Goal: Transaction & Acquisition: Purchase product/service

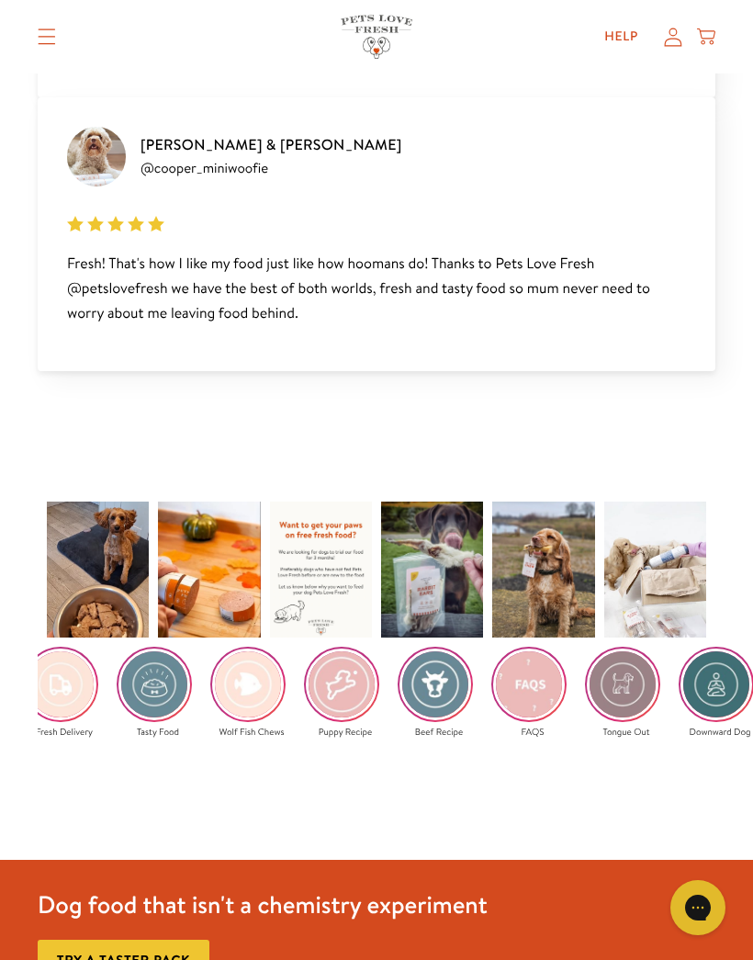
scroll to position [0, 19]
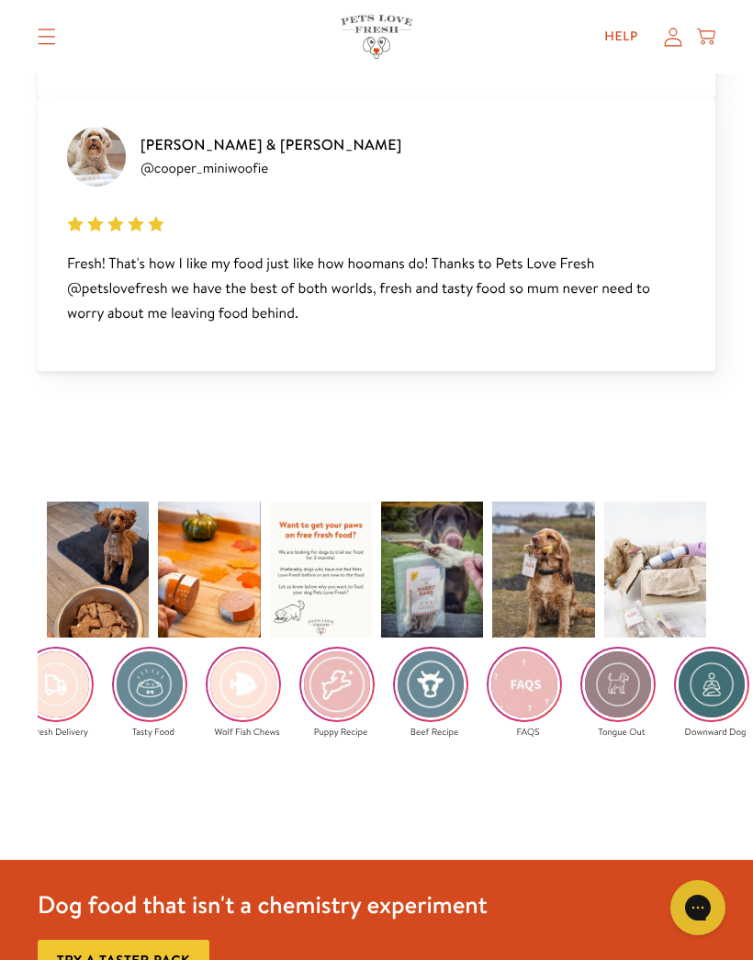
click at [535, 686] on img at bounding box center [525, 684] width 72 height 72
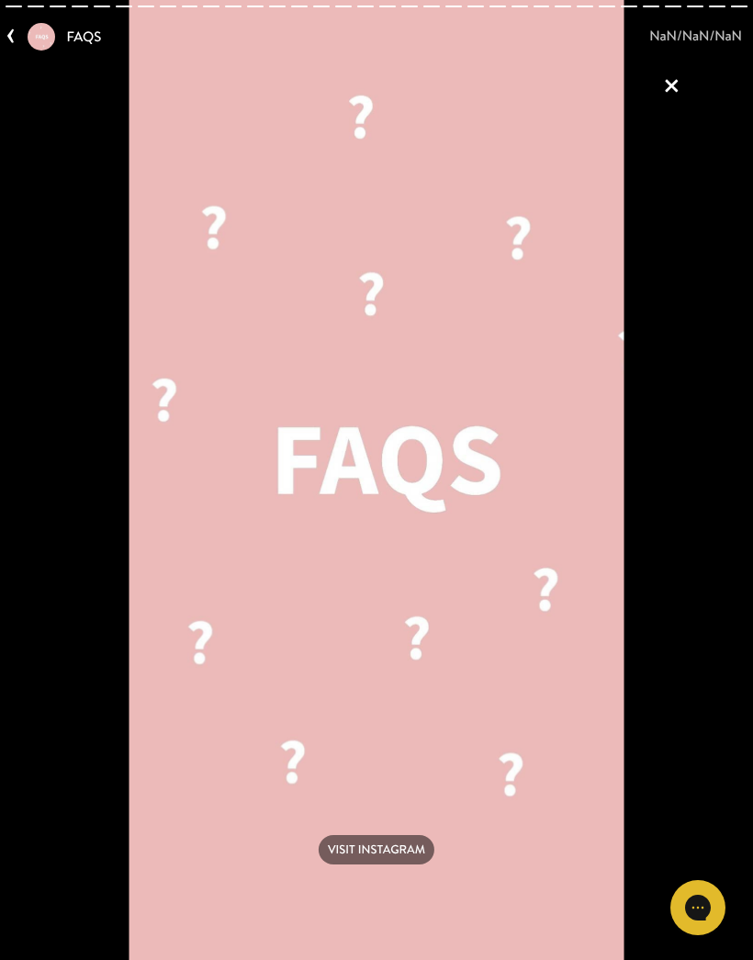
click at [10, 35] on link "‹" at bounding box center [17, 34] width 22 height 39
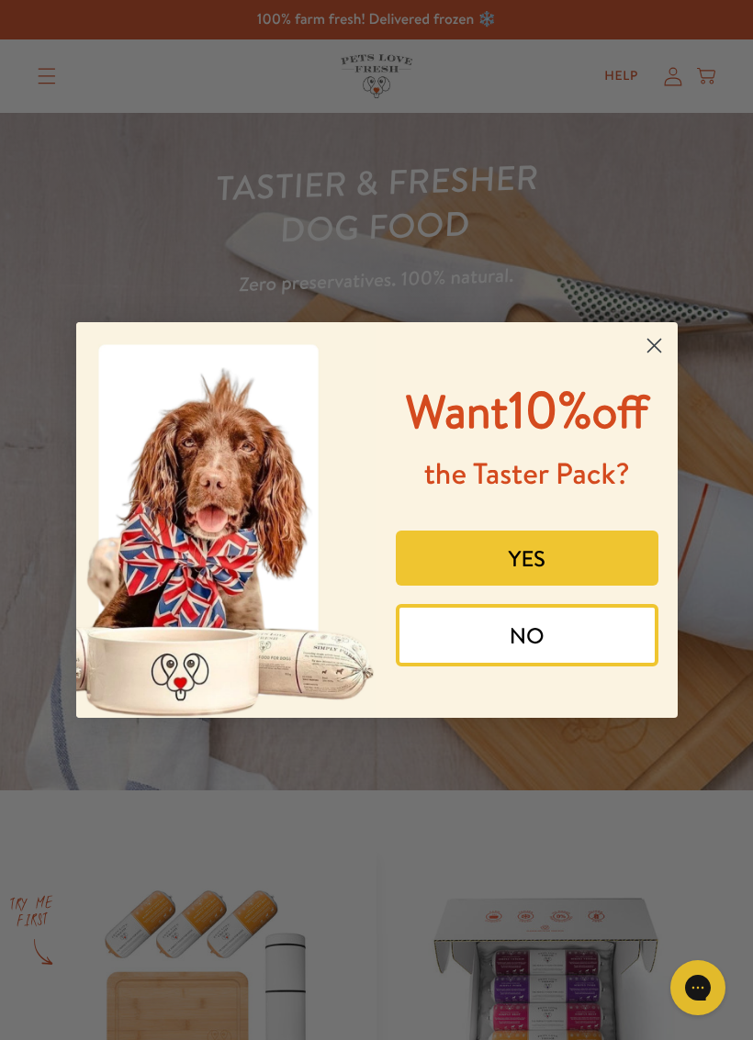
click at [530, 586] on button "YES" at bounding box center [527, 558] width 263 height 55
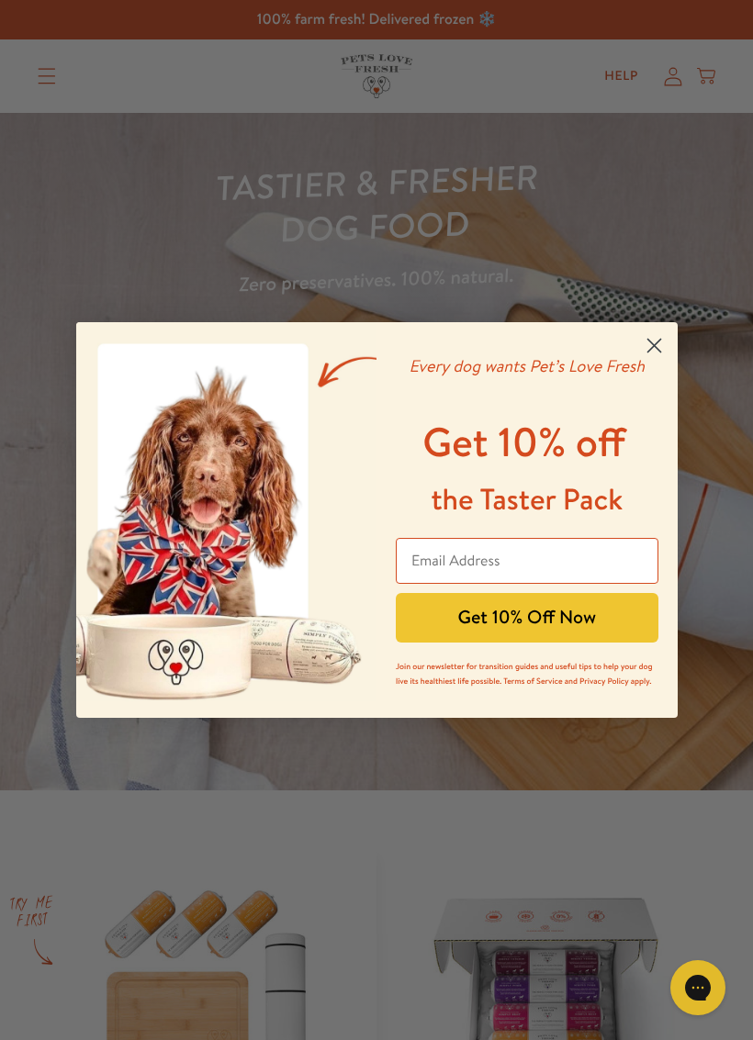
click at [566, 620] on button "Get 10% Off Now" at bounding box center [527, 618] width 263 height 50
click at [582, 563] on input "Email Address" at bounding box center [527, 561] width 263 height 46
type input "[PERSON_NAME][EMAIL_ADDRESS][DOMAIN_NAME]"
click at [602, 622] on button "Get 10% Off Now" at bounding box center [527, 618] width 263 height 50
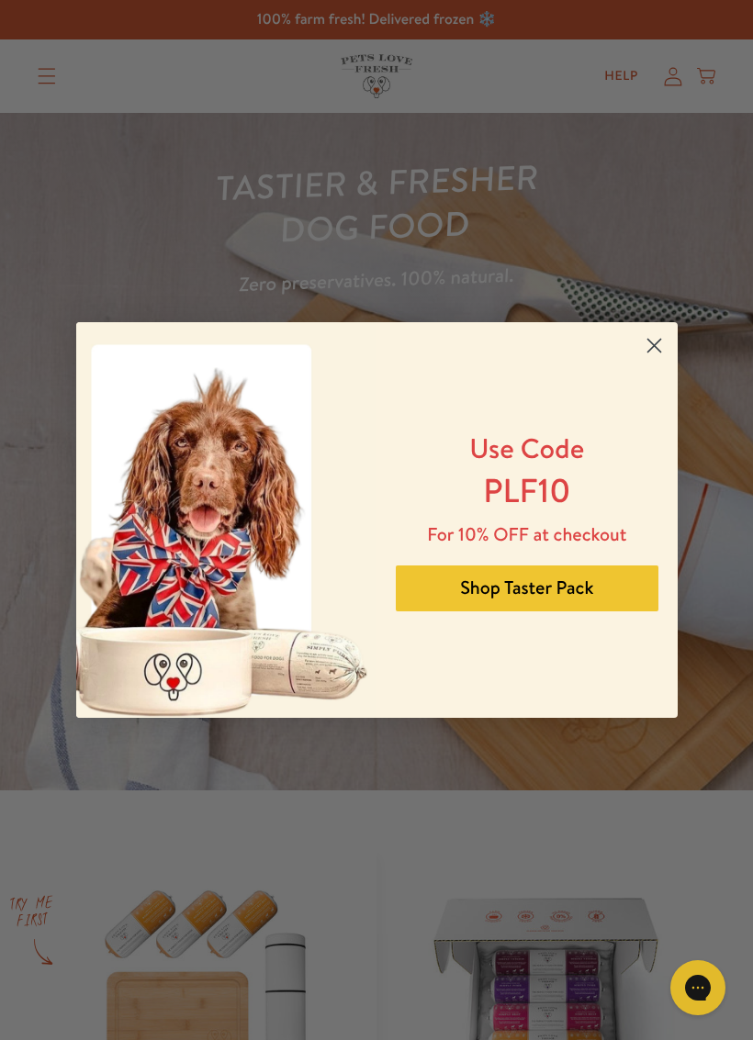
click at [543, 588] on button "Shop Taster Pack" at bounding box center [527, 589] width 263 height 46
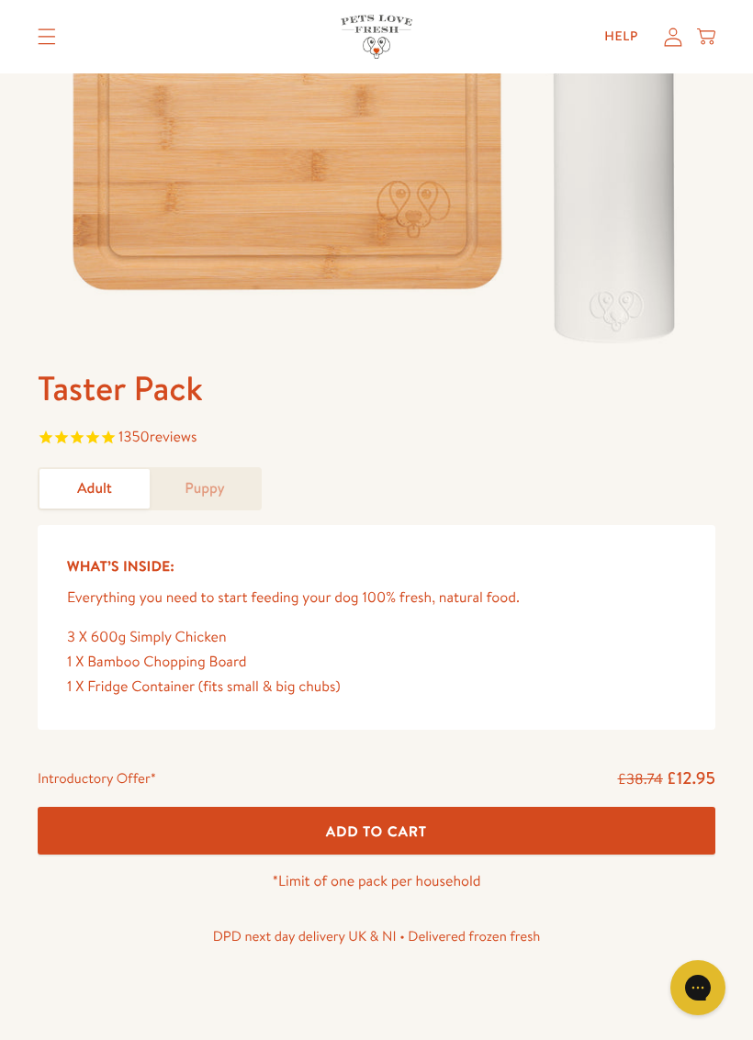
scroll to position [407, 0]
